Goal: Task Accomplishment & Management: Manage account settings

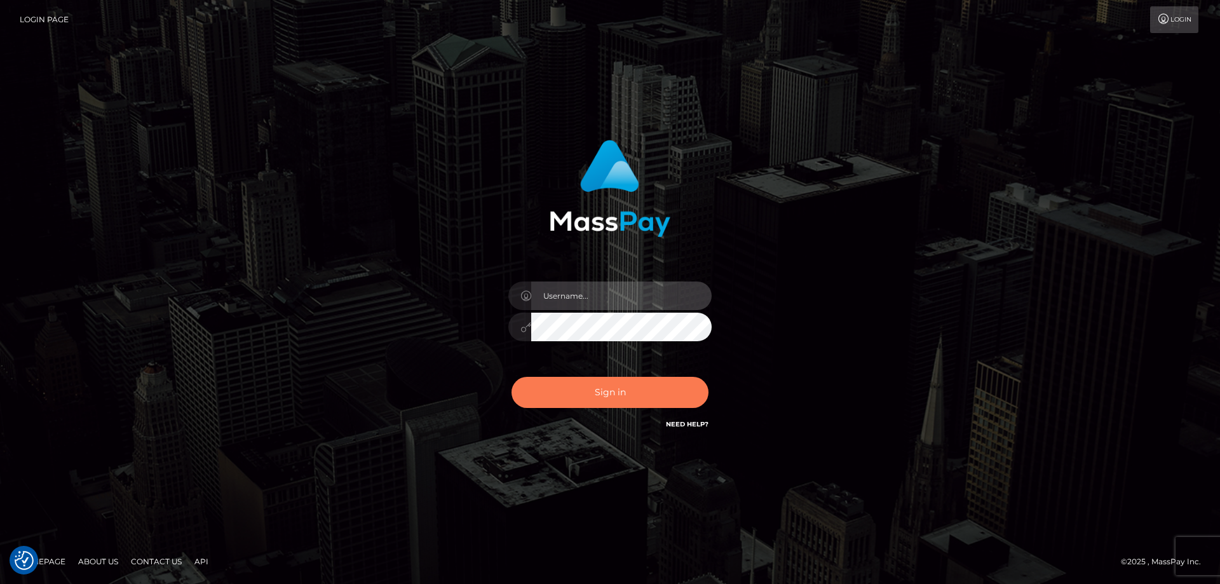
type input "emmy.navach"
click at [642, 396] on button "Sign in" at bounding box center [609, 392] width 197 height 31
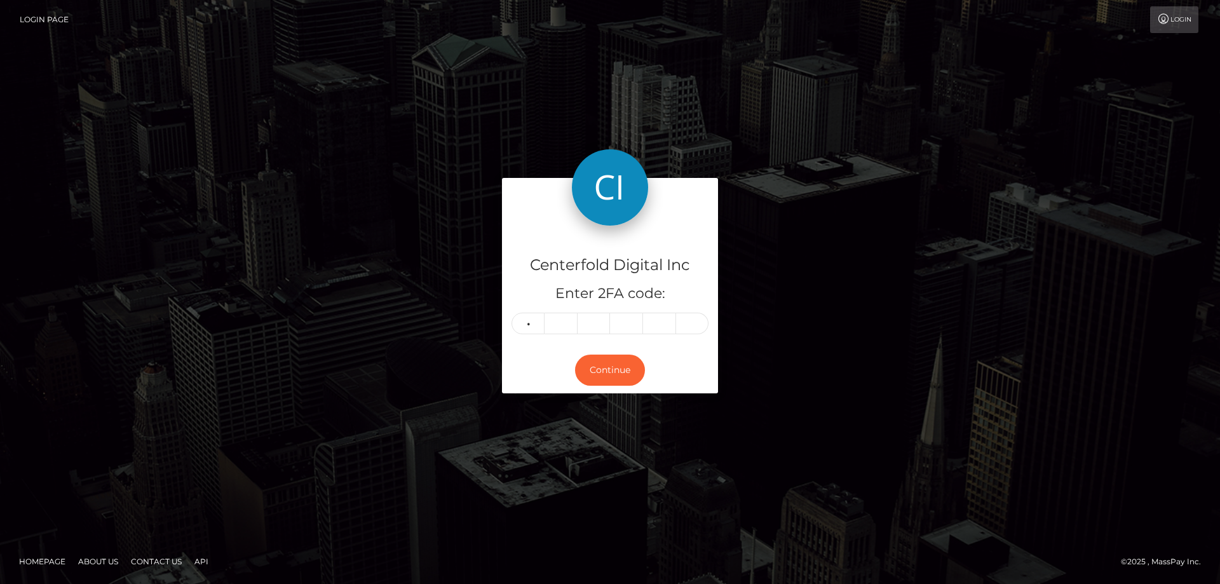
type input "5"
type input "6"
type input "2"
type input "6"
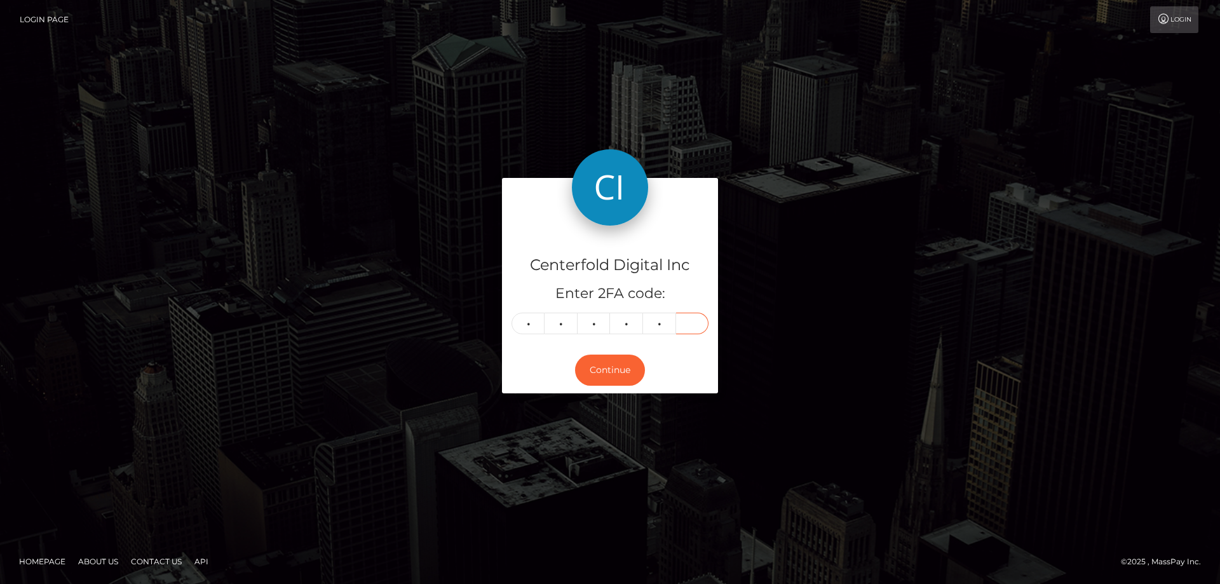
type input "9"
